Goal: Find specific page/section: Find specific page/section

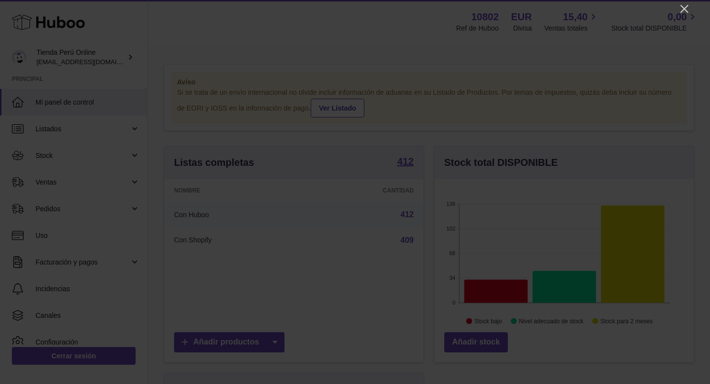
scroll to position [154, 259]
click at [681, 9] on icon "Close" at bounding box center [685, 9] width 12 height 12
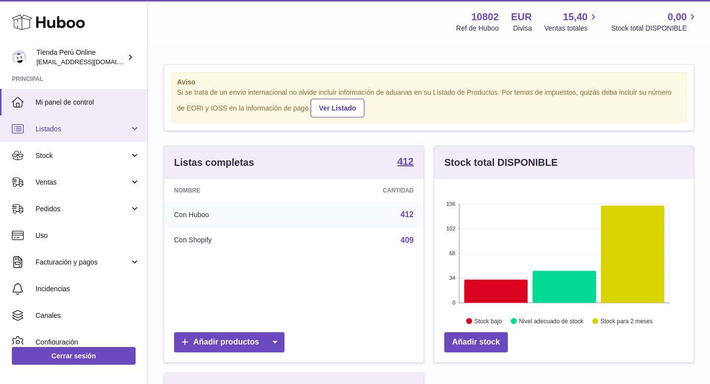
click at [80, 130] on span "Listados" at bounding box center [83, 128] width 94 height 9
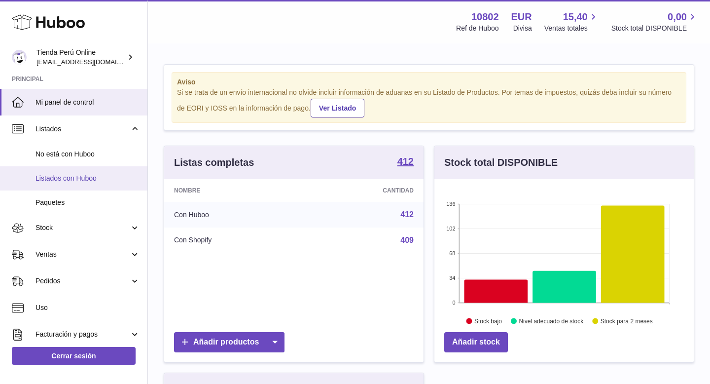
click at [76, 183] on link "Listados con Huboo" at bounding box center [73, 178] width 147 height 24
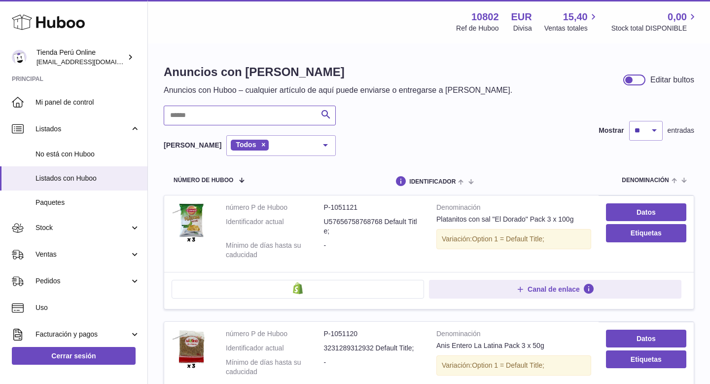
click at [180, 115] on input "text" at bounding box center [250, 116] width 172 height 20
paste input "******"
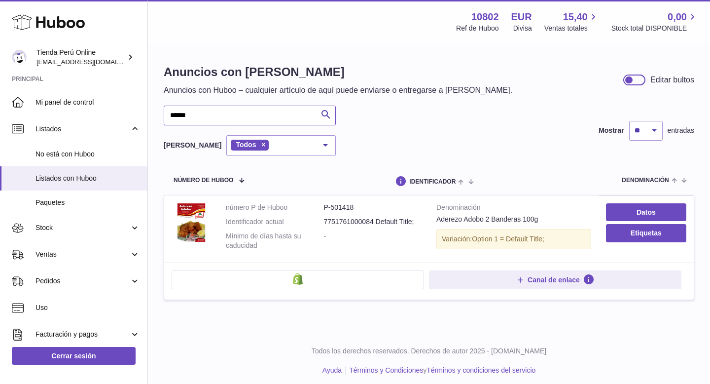
drag, startPoint x: 204, startPoint y: 115, endPoint x: 156, endPoint y: 115, distance: 47.8
click at [156, 115] on div "Anuncios con Huboo Anuncios con Huboo – cualquier artículo de aquí puede enviar…" at bounding box center [429, 187] width 562 height 287
paste input "text"
drag, startPoint x: 213, startPoint y: 113, endPoint x: 151, endPoint y: 115, distance: 61.7
click at [148, 115] on div "Anuncios con Huboo Anuncios con Huboo – cualquier artículo de aquí puede enviar…" at bounding box center [429, 187] width 562 height 287
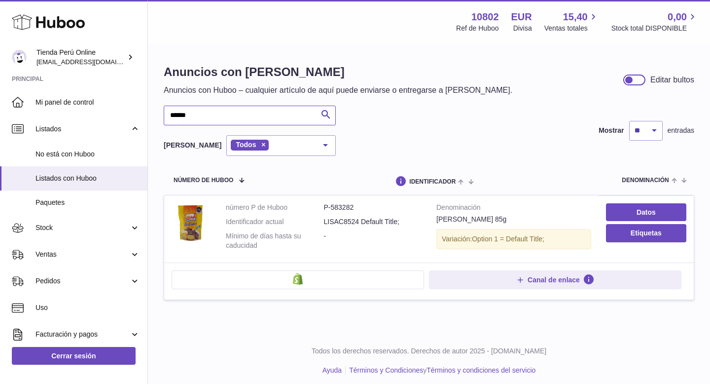
paste input "text"
drag, startPoint x: 206, startPoint y: 118, endPoint x: 156, endPoint y: 118, distance: 49.8
click at [156, 118] on div "Anuncios con Huboo Anuncios con Huboo – cualquier artículo de aquí puede enviar…" at bounding box center [429, 187] width 562 height 287
paste input "*"
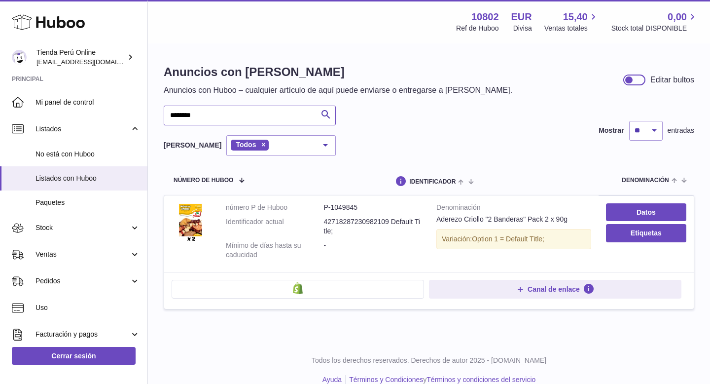
type input "*******"
